Goal: Book appointment/travel/reservation

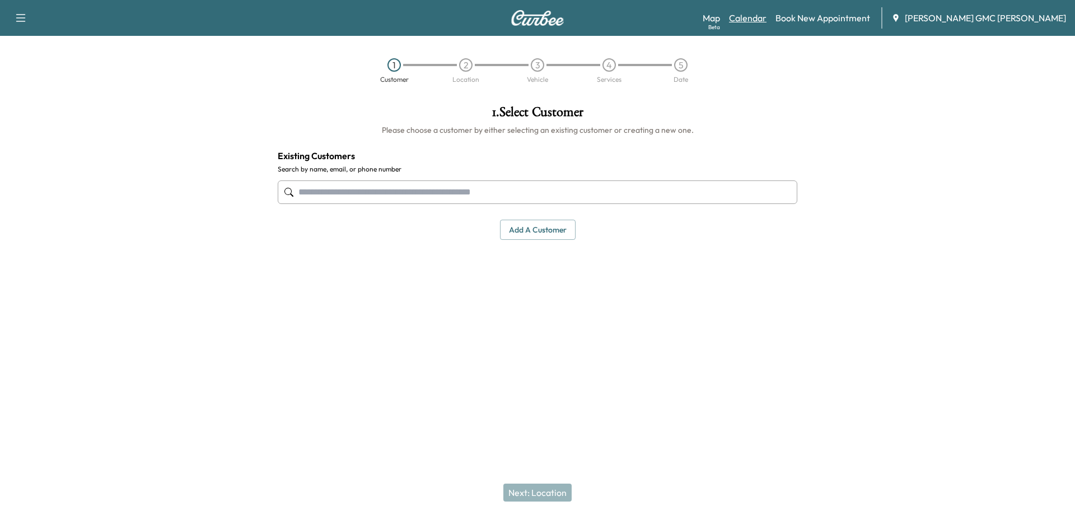
click at [767, 17] on link "Calendar" at bounding box center [748, 17] width 38 height 13
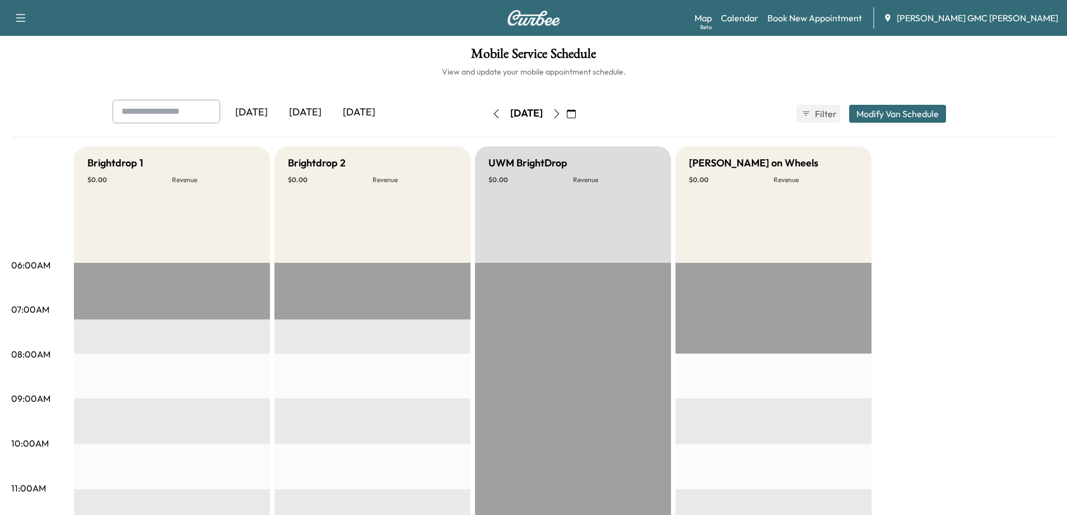
click at [561, 117] on icon "button" at bounding box center [556, 113] width 9 height 9
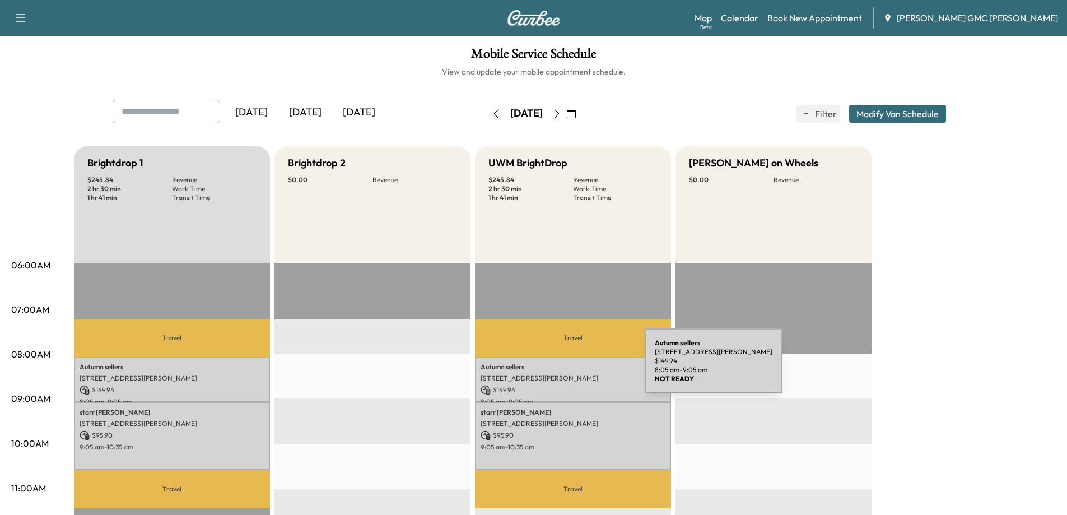
click at [561, 367] on p "Autumn sellers" at bounding box center [573, 366] width 185 height 9
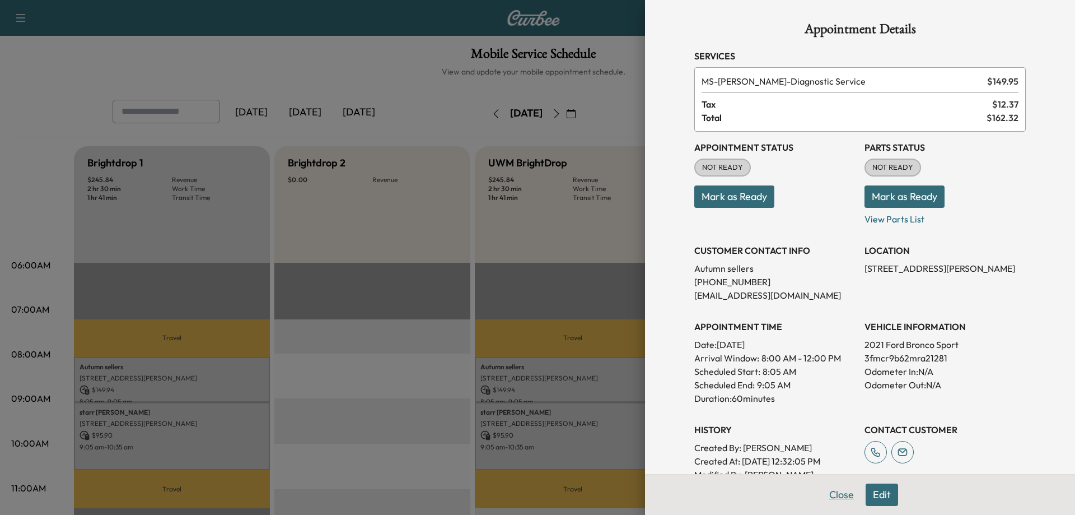
click at [835, 496] on button "Close" at bounding box center [841, 494] width 39 height 22
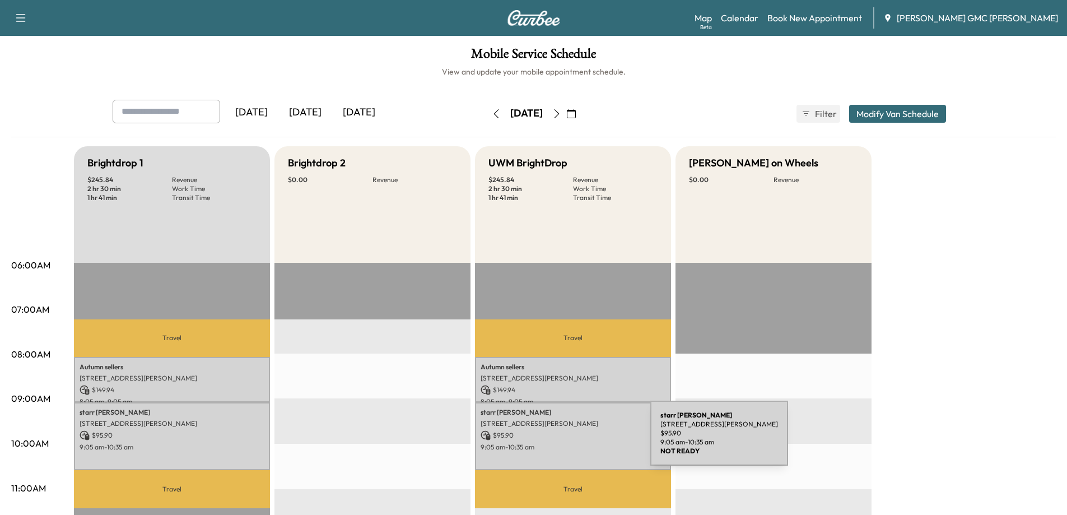
click at [566, 440] on div "[PERSON_NAME] [STREET_ADDRESS][PERSON_NAME] $ 95.90 9:05 am - 10:35 am" at bounding box center [573, 436] width 196 height 68
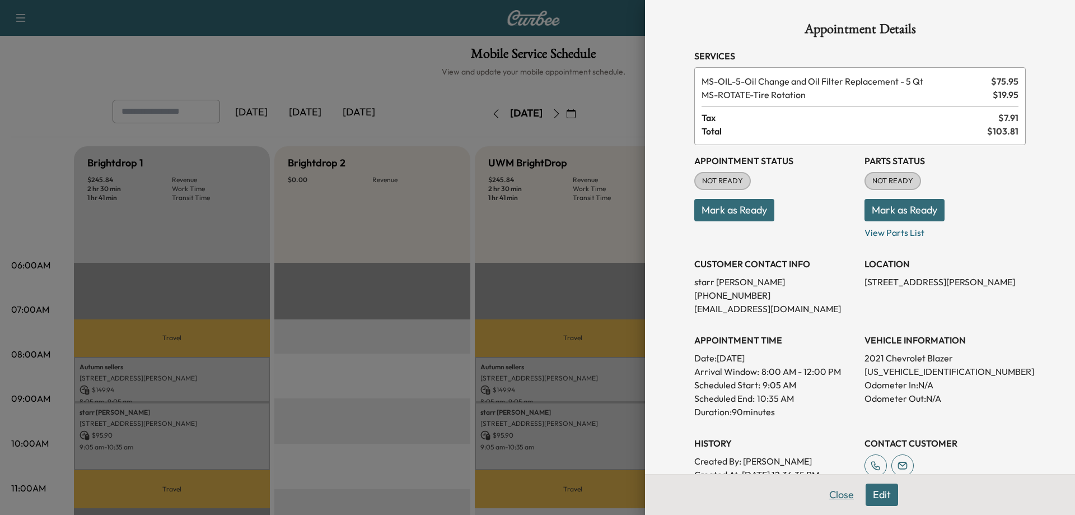
click at [841, 491] on button "Close" at bounding box center [841, 494] width 39 height 22
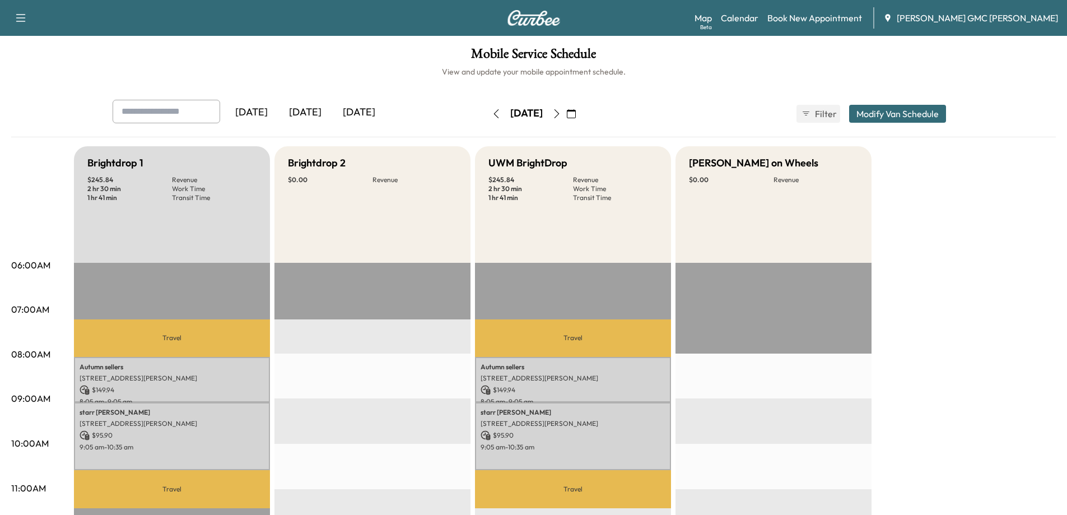
click at [566, 106] on button "button" at bounding box center [556, 114] width 19 height 18
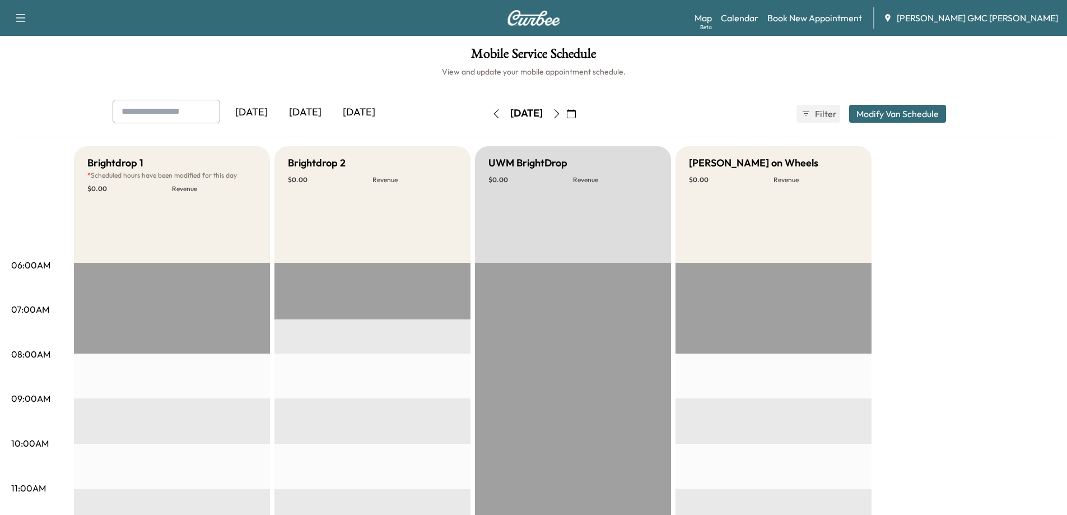
click at [561, 111] on icon "button" at bounding box center [556, 113] width 9 height 9
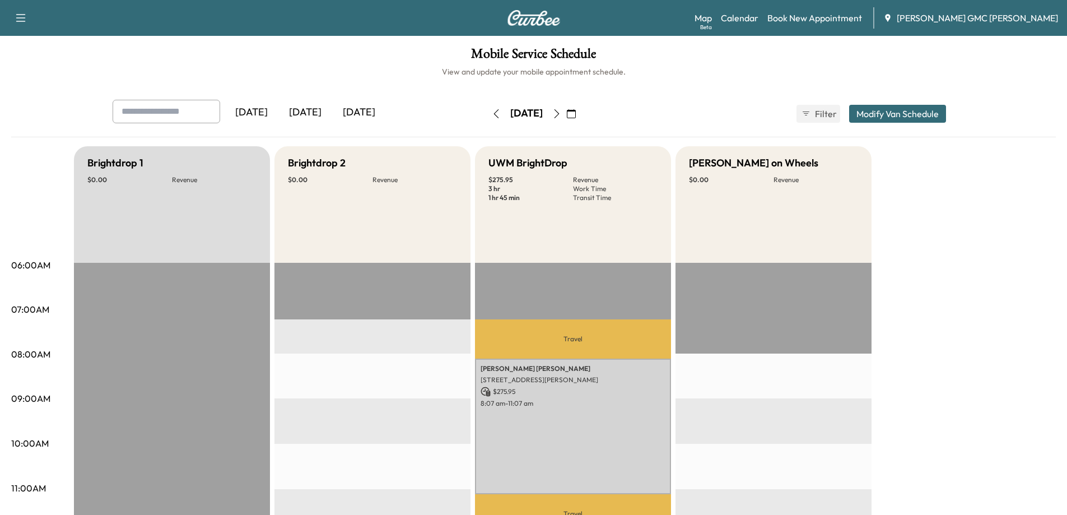
click at [492, 111] on icon "button" at bounding box center [496, 113] width 9 height 9
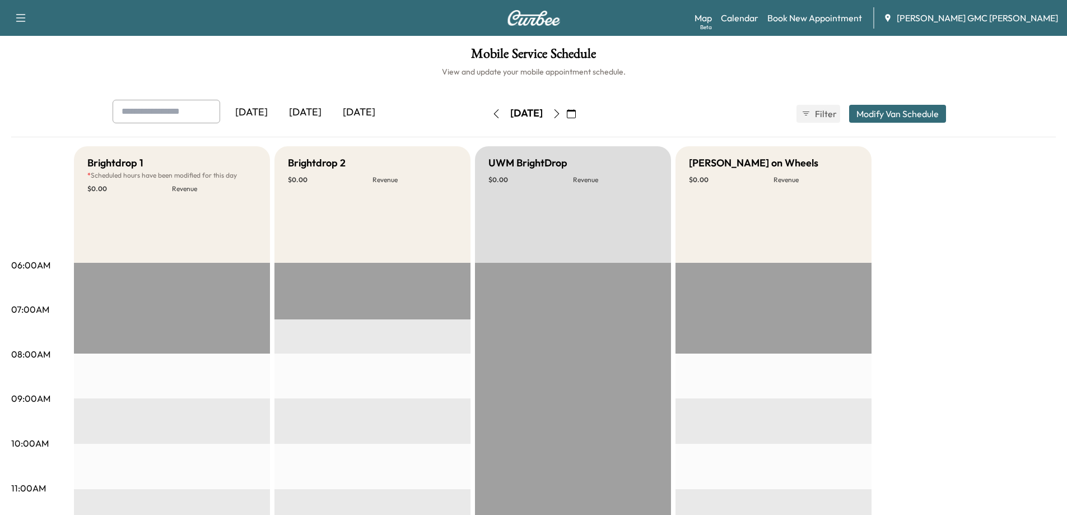
click at [492, 111] on icon "button" at bounding box center [496, 113] width 9 height 9
